Goal: Information Seeking & Learning: Learn about a topic

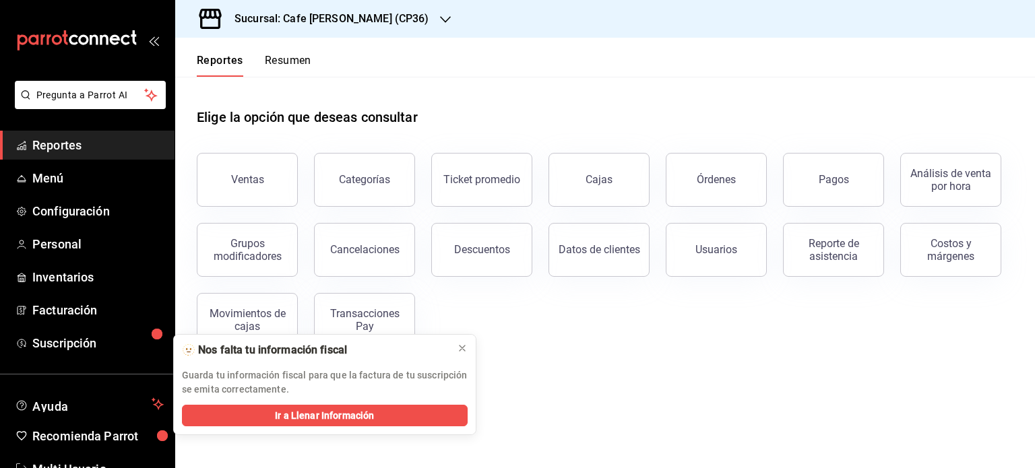
click at [385, 14] on div "Sucursal: Cafe Moretto (CP36)" at bounding box center [321, 19] width 270 height 38
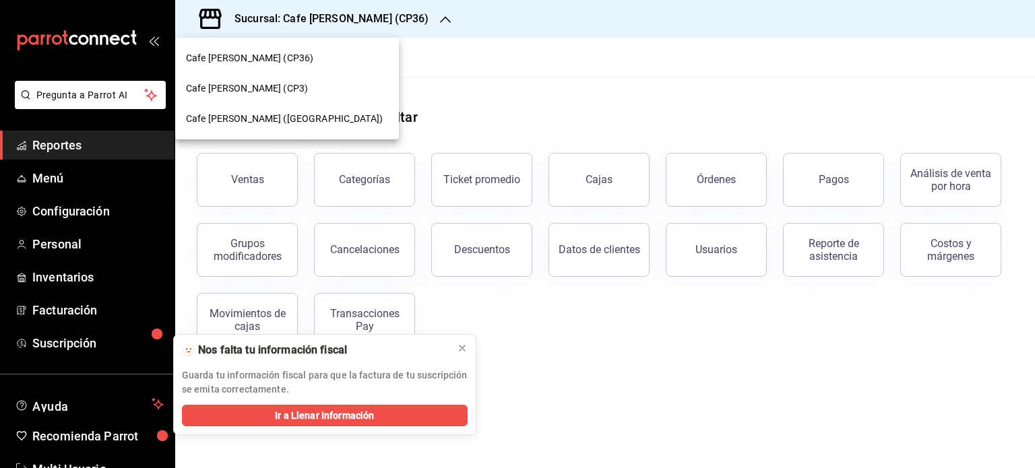
click at [269, 86] on div "Cafe Moretto (CP3)" at bounding box center [287, 89] width 202 height 14
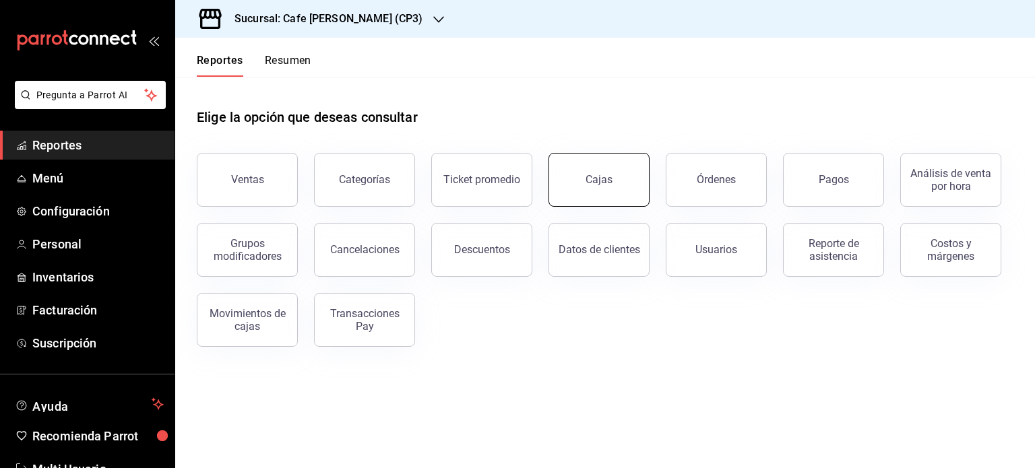
click at [598, 180] on div "Cajas" at bounding box center [599, 180] width 28 height 16
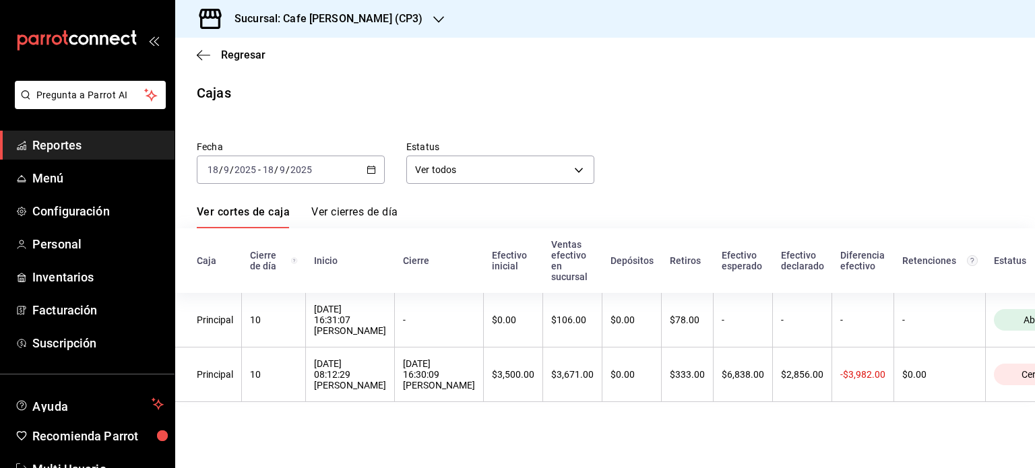
click at [668, 168] on div "Fecha 2025-09-18 18 / 9 / 2025 - 2025-09-18 18 / 9 / 2025 Estatus Ver todos ALL" at bounding box center [594, 151] width 838 height 65
drag, startPoint x: 930, startPoint y: 143, endPoint x: 924, endPoint y: 135, distance: 9.7
click at [930, 142] on div "Fecha 2025-09-18 18 / 9 / 2025 - 2025-09-18 18 / 9 / 2025 Estatus Ver todos ALL" at bounding box center [594, 151] width 838 height 65
click at [915, 250] on th "Retenciones" at bounding box center [940, 260] width 92 height 65
drag, startPoint x: 938, startPoint y: 118, endPoint x: 911, endPoint y: 122, distance: 27.2
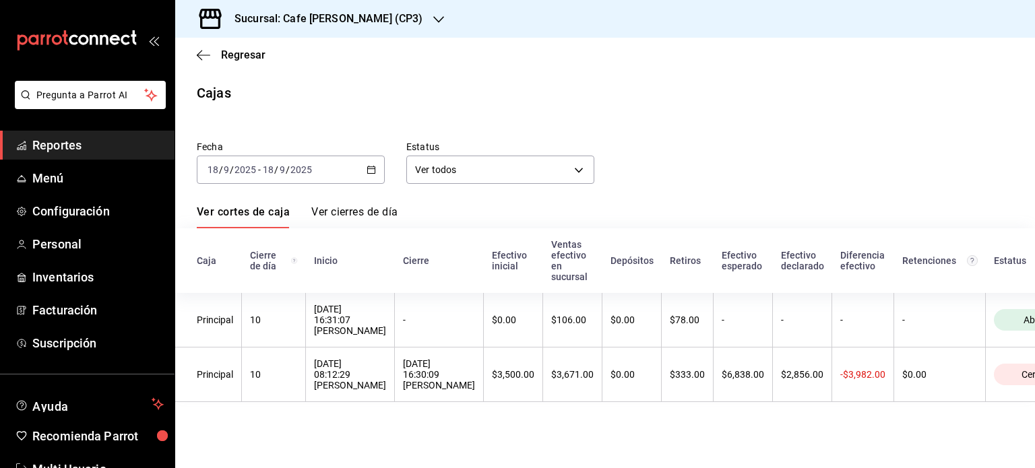
click at [911, 122] on div "Fecha 2025-09-18 18 / 9 / 2025 - 2025-09-18 18 / 9 / 2025 Estatus Ver todos ALL" at bounding box center [594, 151] width 838 height 65
click at [901, 160] on div "Fecha 2025-09-18 18 / 9 / 2025 - 2025-09-18 18 / 9 / 2025 Estatus Ver todos ALL" at bounding box center [594, 151] width 838 height 65
click at [65, 137] on span "Reportes" at bounding box center [97, 145] width 131 height 18
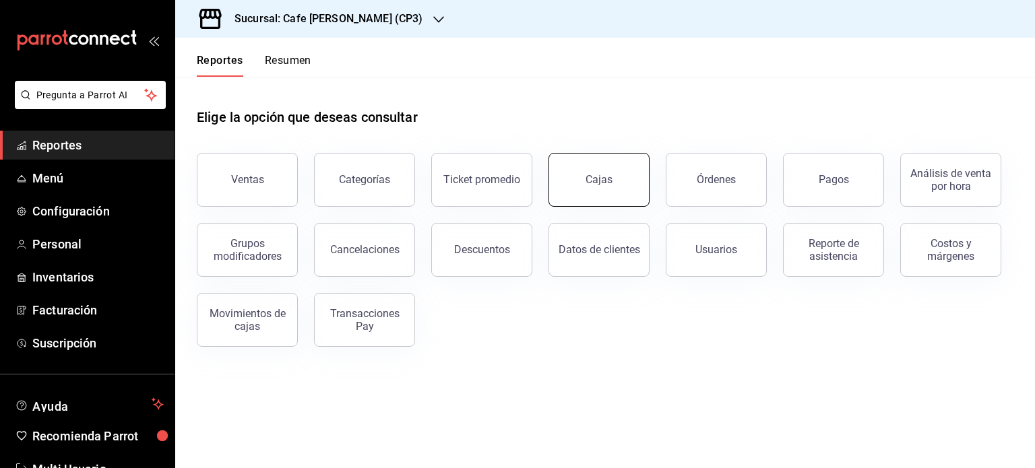
click at [642, 188] on link "Cajas" at bounding box center [598, 180] width 101 height 54
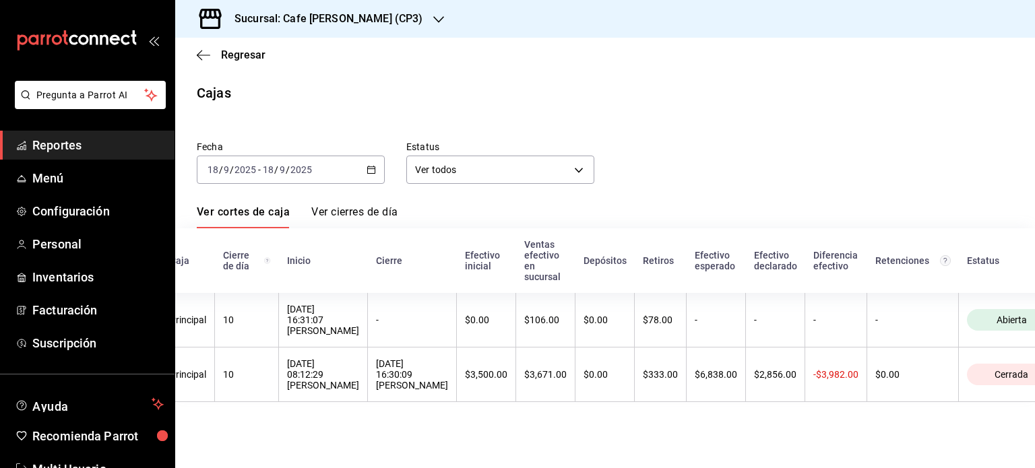
scroll to position [0, 54]
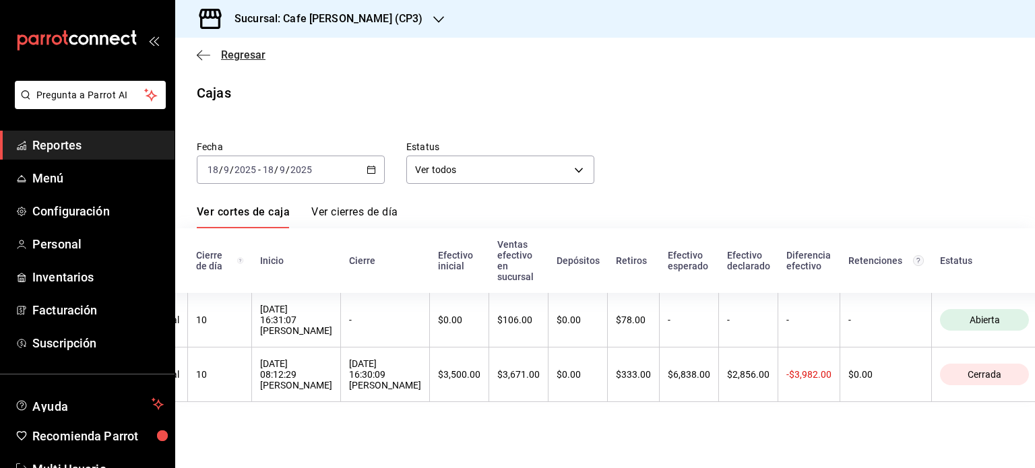
click at [203, 53] on icon "button" at bounding box center [203, 55] width 13 height 12
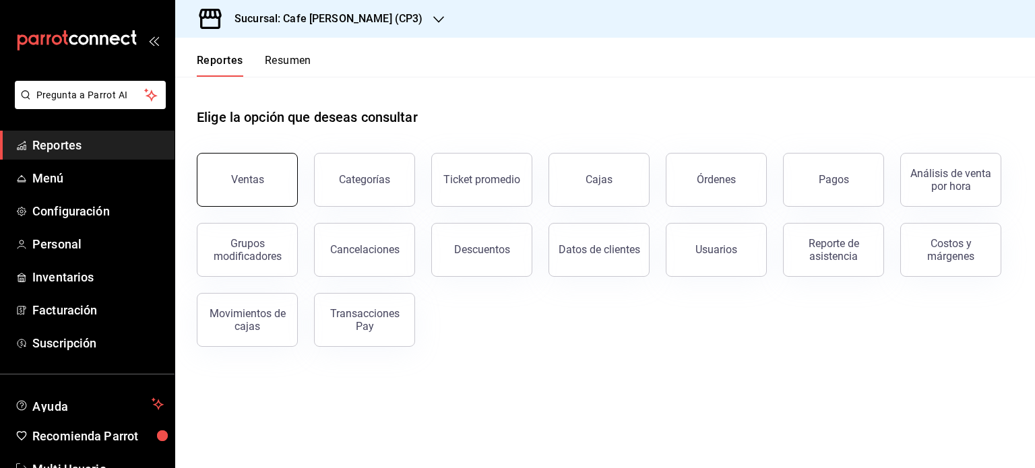
click at [256, 182] on div "Ventas" at bounding box center [247, 179] width 33 height 13
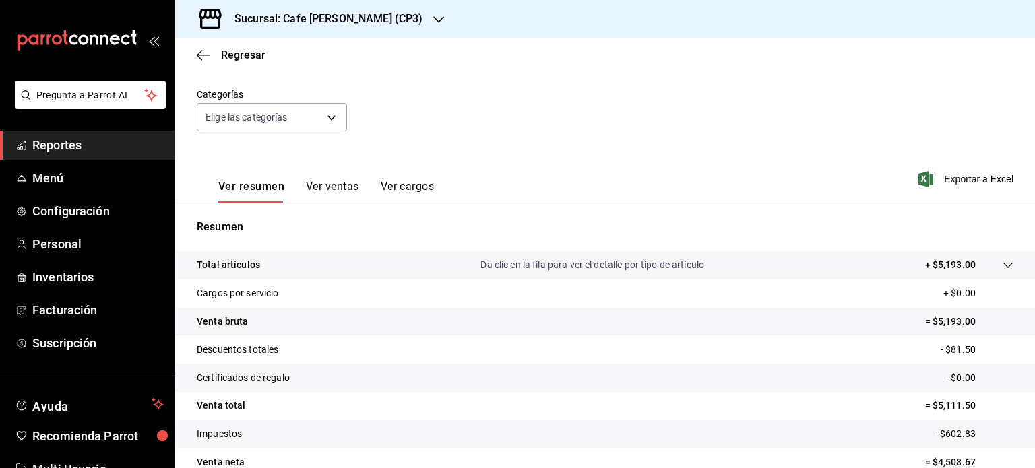
scroll to position [177, 0]
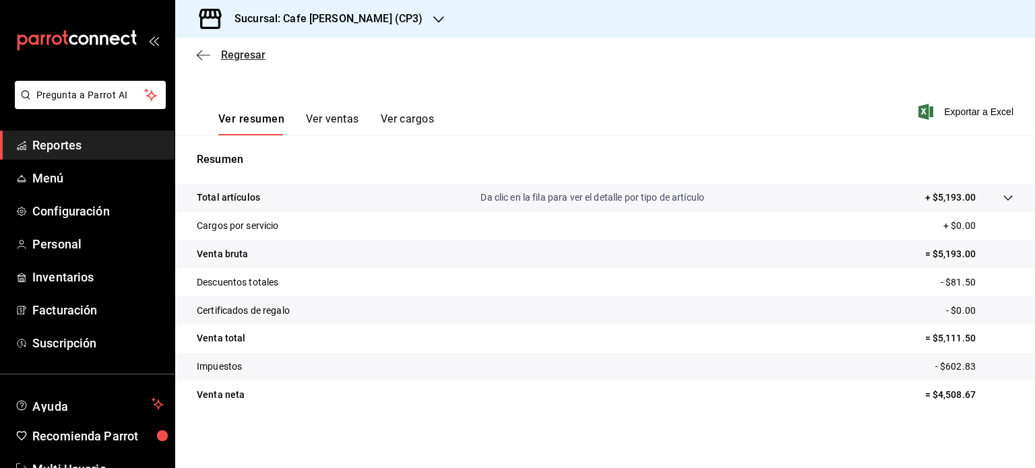
click at [199, 53] on icon "button" at bounding box center [203, 55] width 13 height 12
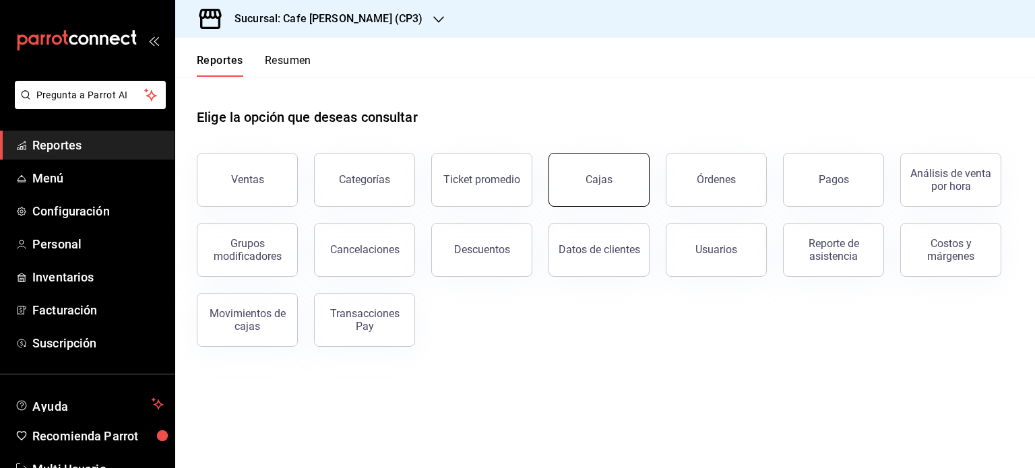
click at [602, 185] on div "Cajas" at bounding box center [599, 180] width 28 height 16
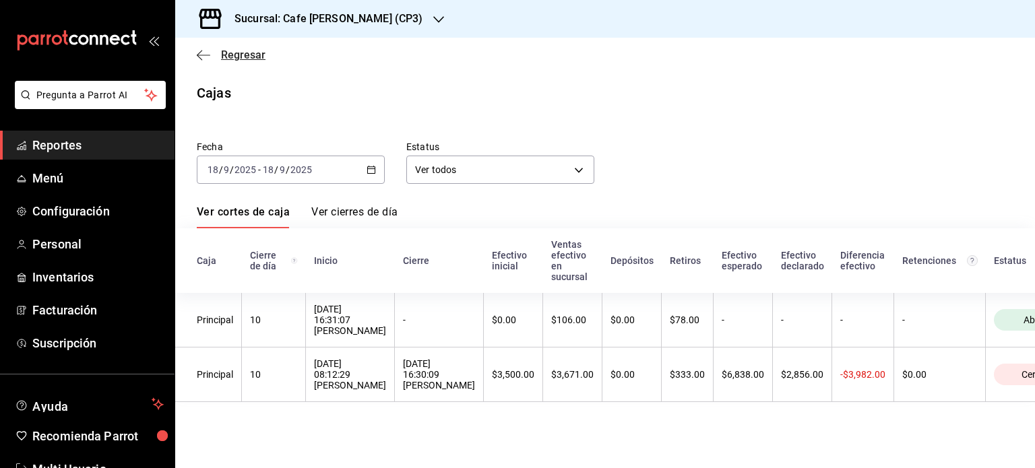
click at [245, 53] on span "Regresar" at bounding box center [243, 55] width 44 height 13
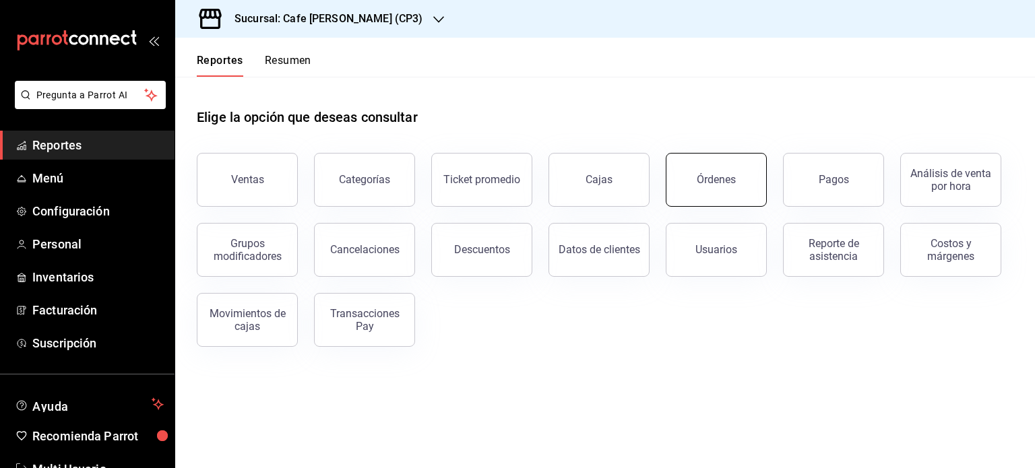
click at [723, 186] on button "Órdenes" at bounding box center [716, 180] width 101 height 54
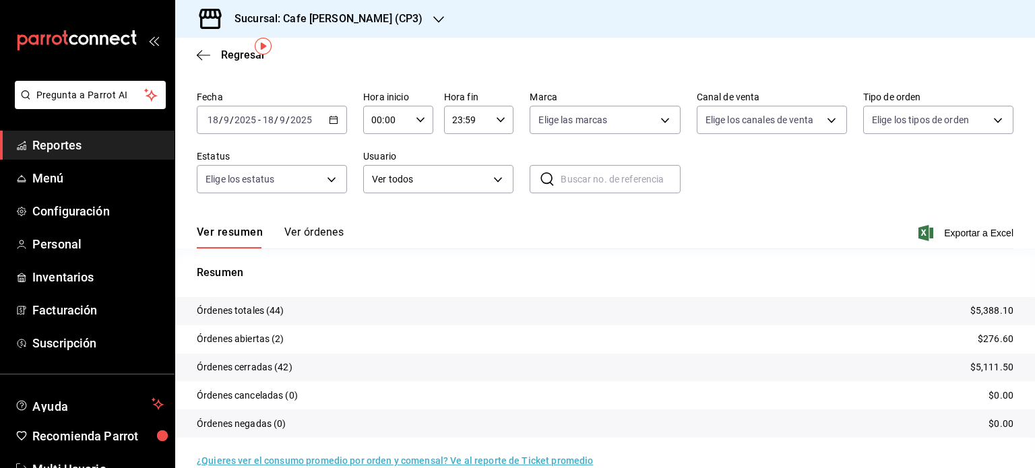
scroll to position [61, 0]
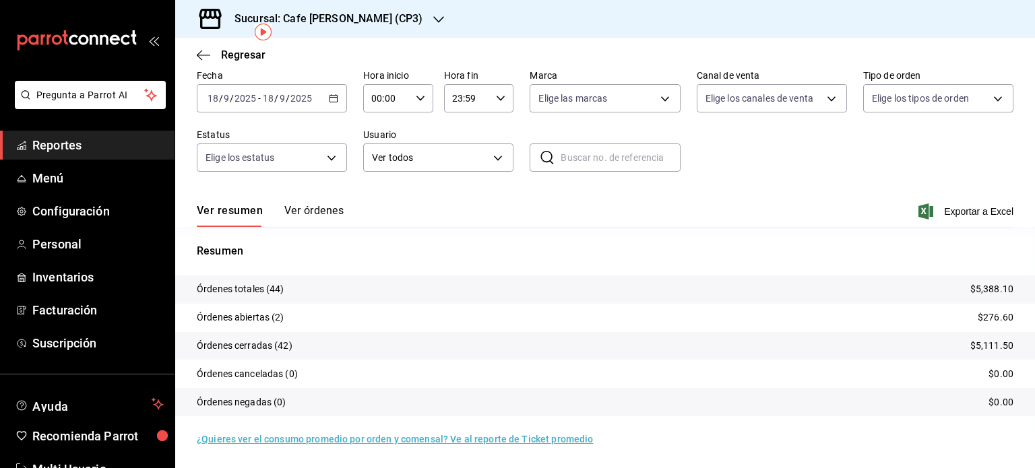
click at [321, 210] on button "Ver órdenes" at bounding box center [313, 215] width 59 height 23
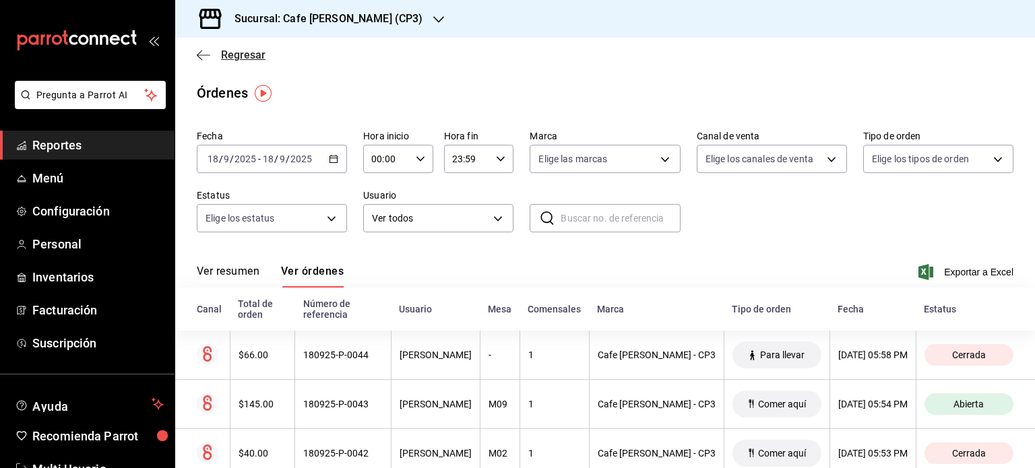
click at [206, 51] on icon "button" at bounding box center [203, 55] width 13 height 12
